Goal: Transaction & Acquisition: Obtain resource

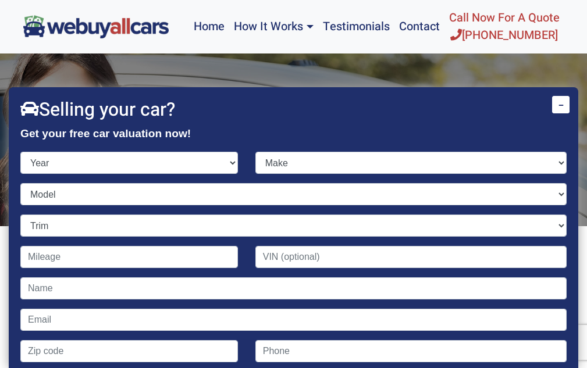
select select "2010"
click at [20, 152] on select "Year [DATE] 2024 2023 2022 2021 2020 2019 2018 2017 2016 2015 2014 2013 2012 20…" at bounding box center [129, 163] width 218 height 22
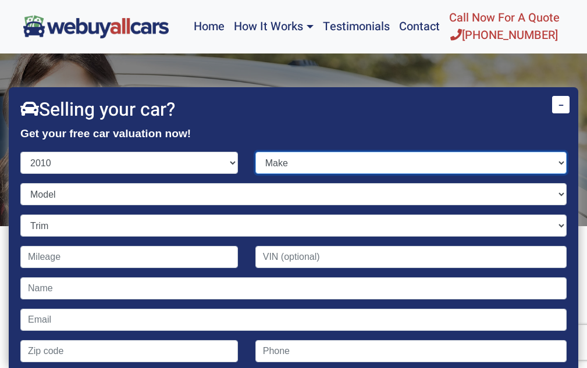
click at [323, 164] on select "Make Acura Aston [PERSON_NAME] Audi Bentley BMW Buick Cadillac Chevrolet Chrysl…" at bounding box center [410, 163] width 311 height 22
select select "Acura"
click at [255, 152] on select "Make Acura Aston [PERSON_NAME] Audi Bentley BMW Buick Cadillac Chevrolet Chrysl…" at bounding box center [410, 163] width 311 height 22
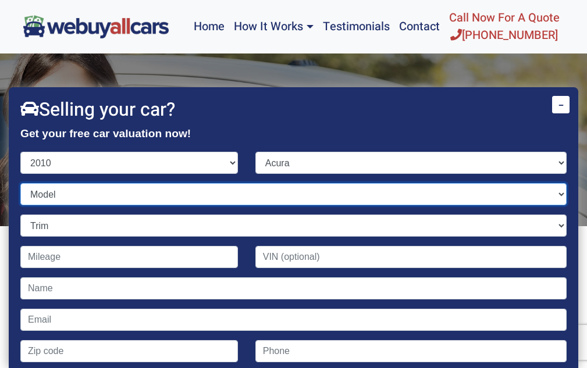
click at [68, 194] on select "Model" at bounding box center [293, 194] width 546 height 22
select select "TL"
click at [20, 183] on select "Model MDX RDX RL TL TSX ZDX" at bounding box center [293, 194] width 546 height 22
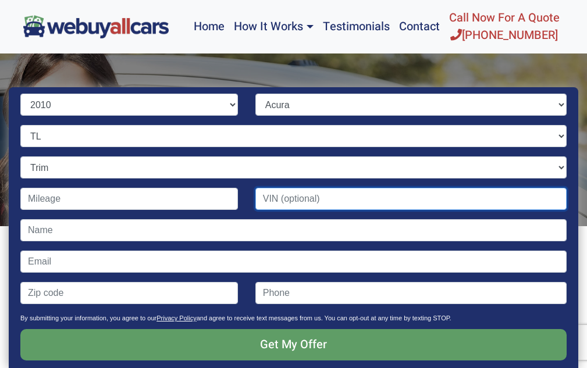
click at [304, 198] on input "Contact form" at bounding box center [410, 199] width 311 height 22
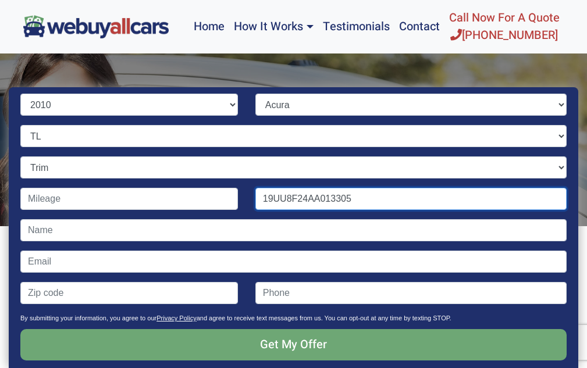
type input "19UU8F24AA013305"
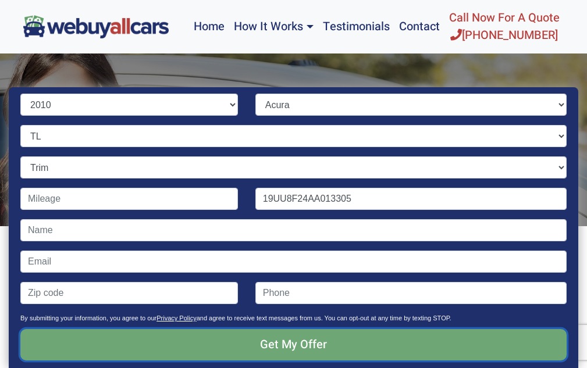
click at [312, 346] on input "Get My Offer" at bounding box center [293, 344] width 546 height 31
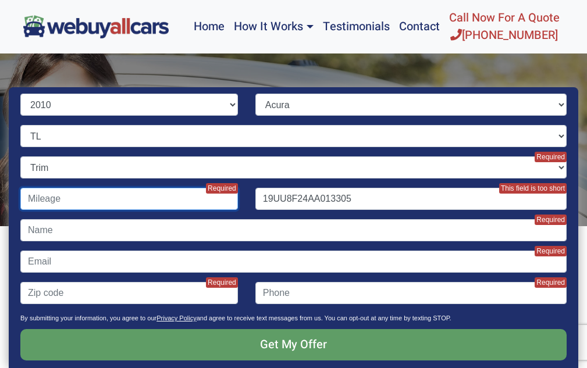
click at [81, 198] on input "Contact form" at bounding box center [129, 199] width 218 height 22
type input "380,000"
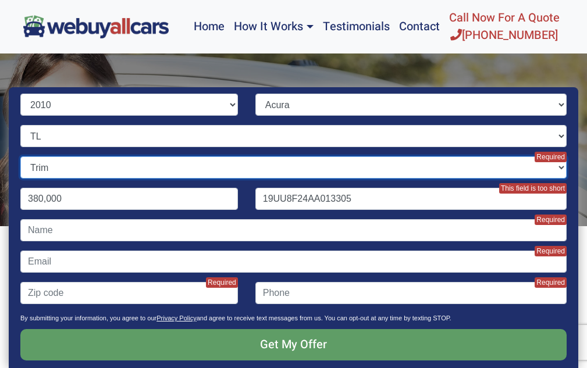
click at [123, 169] on select "Trim 4dr Sedan (3.5L 6cyl) SH-AWD 4dr Sedan AWD (3.7L 6cyl) SH-AWD w/Technology…" at bounding box center [293, 167] width 546 height 22
select select "4dr Sedan (3.5L 6cyl)"
click at [20, 156] on select "Trim 4dr Sedan (3.5L 6cyl) SH-AWD 4dr Sedan AWD (3.7L 6cyl) SH-AWD w/Technology…" at bounding box center [293, 167] width 546 height 22
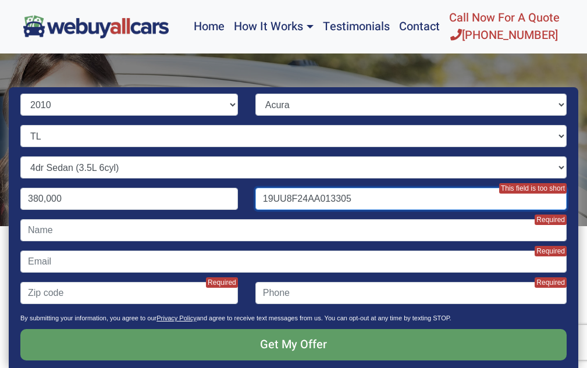
click at [280, 198] on input "19UU8F24AA013305" at bounding box center [410, 199] width 311 height 22
type input "[US_VEHICLE_IDENTIFICATION_NUMBER]"
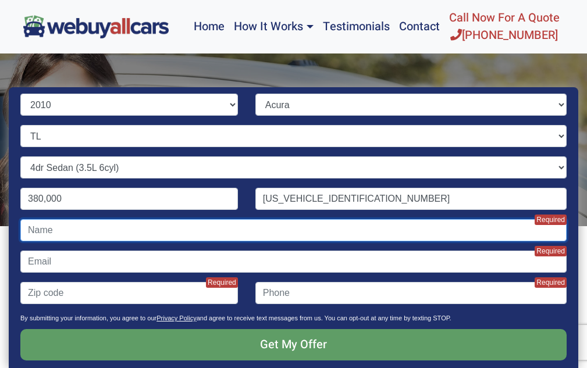
click at [72, 233] on input "Contact form" at bounding box center [293, 230] width 546 height 22
type input "[PERSON_NAME]"
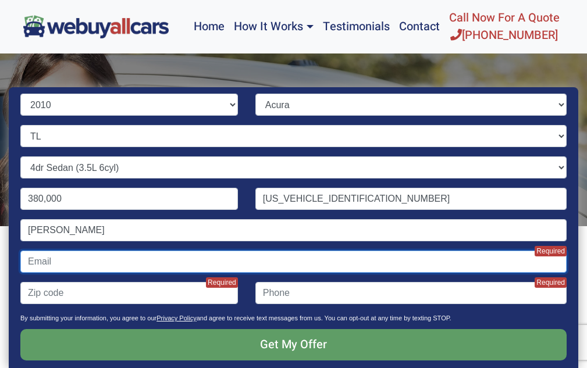
click at [77, 254] on input "Contact form" at bounding box center [293, 262] width 546 height 22
type input "[EMAIL_ADDRESS][DOMAIN_NAME]"
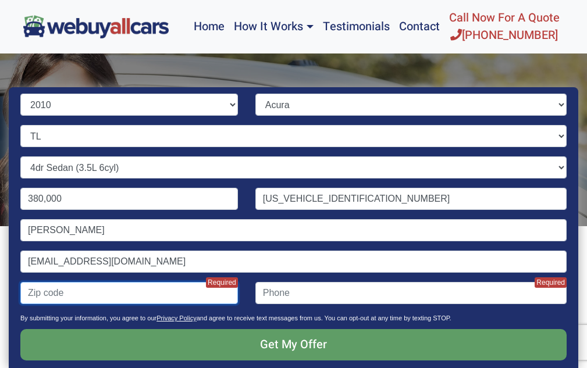
click at [84, 297] on input "Contact form" at bounding box center [129, 293] width 218 height 22
type input "08063"
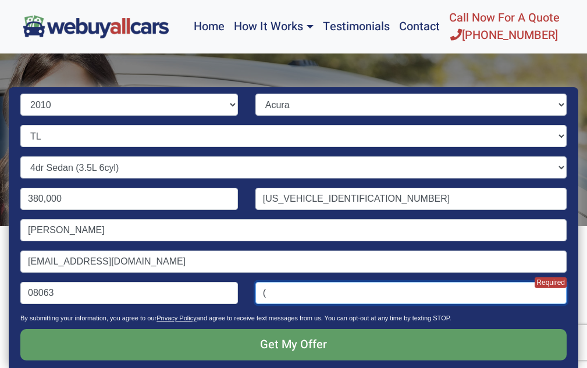
click at [304, 289] on input "(" at bounding box center [410, 293] width 311 height 22
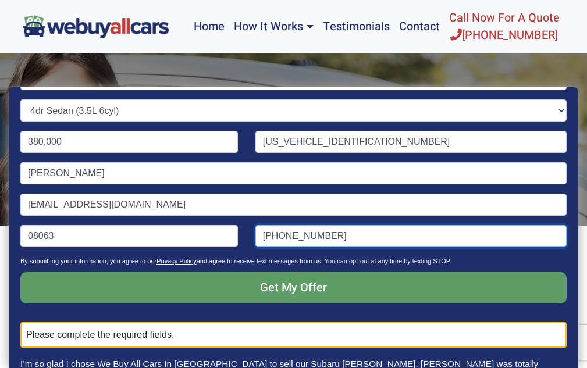
scroll to position [116, 0]
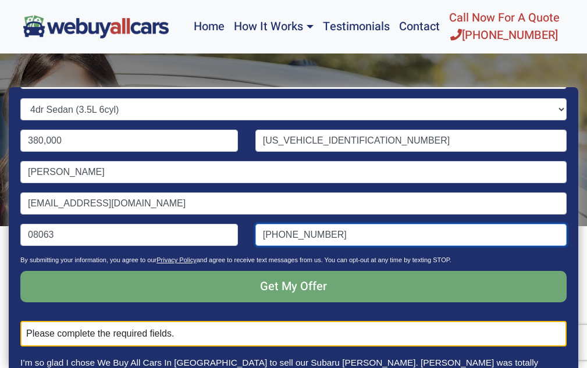
type input "[PHONE_NUMBER]"
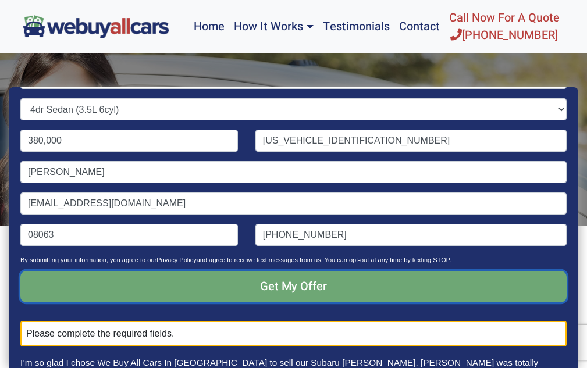
click at [297, 280] on input "Get My Offer" at bounding box center [293, 286] width 546 height 31
